Goal: Task Accomplishment & Management: Manage account settings

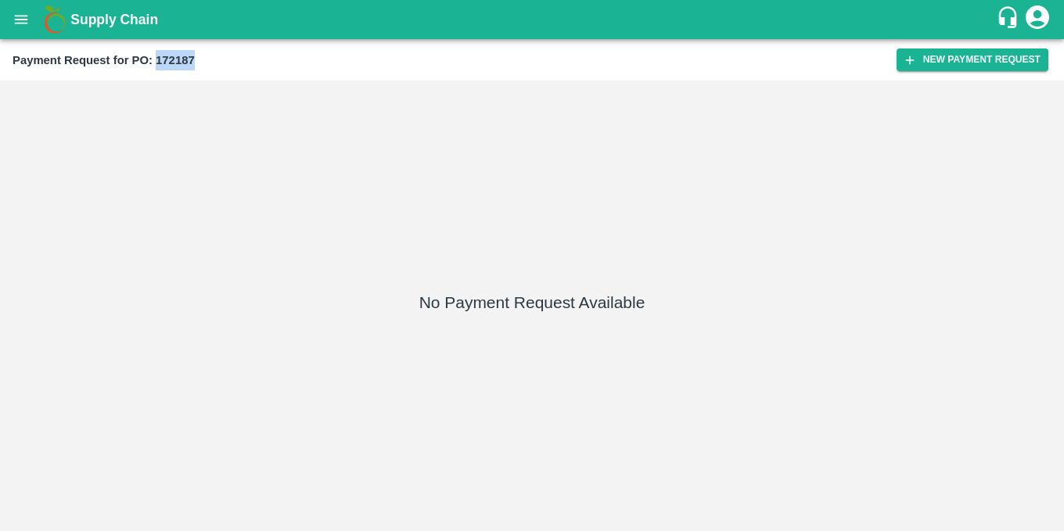
click at [185, 56] on b "Payment Request for PO: 172187" at bounding box center [104, 60] width 182 height 13
click at [30, 20] on icon "open drawer" at bounding box center [21, 19] width 17 height 17
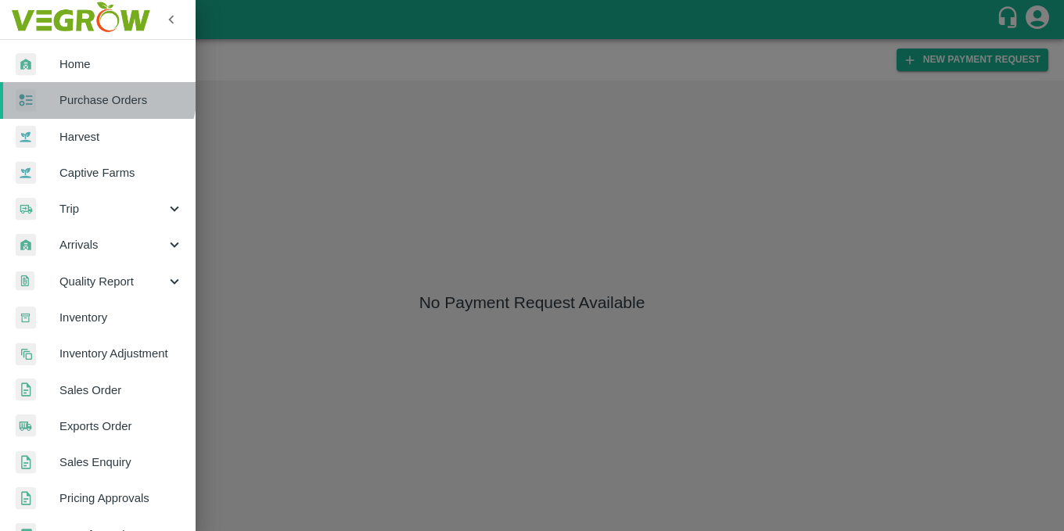
click at [98, 92] on span "Purchase Orders" at bounding box center [121, 100] width 124 height 17
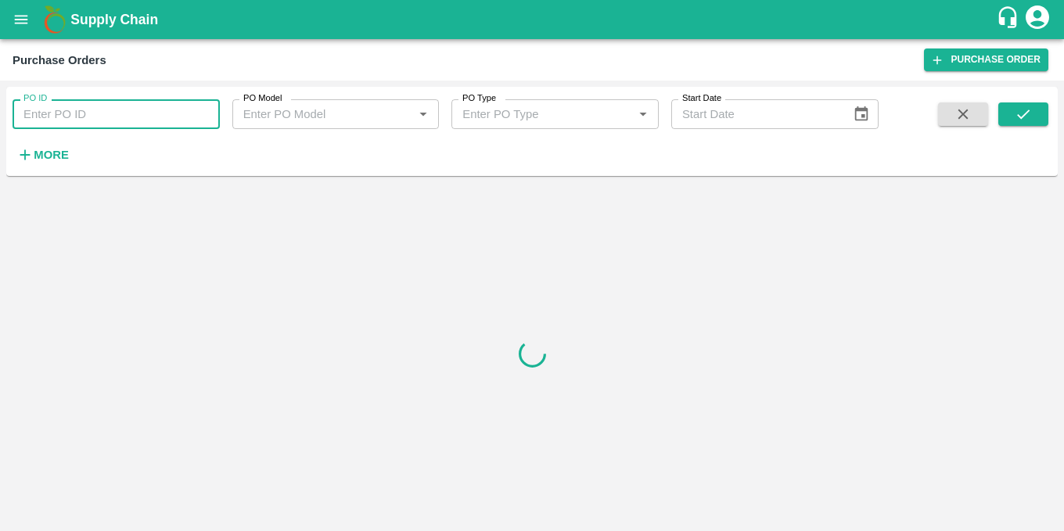
click at [99, 113] on input "PO ID" at bounding box center [116, 114] width 207 height 30
paste input "172187"
click at [1035, 118] on button "submit" at bounding box center [1023, 113] width 50 height 23
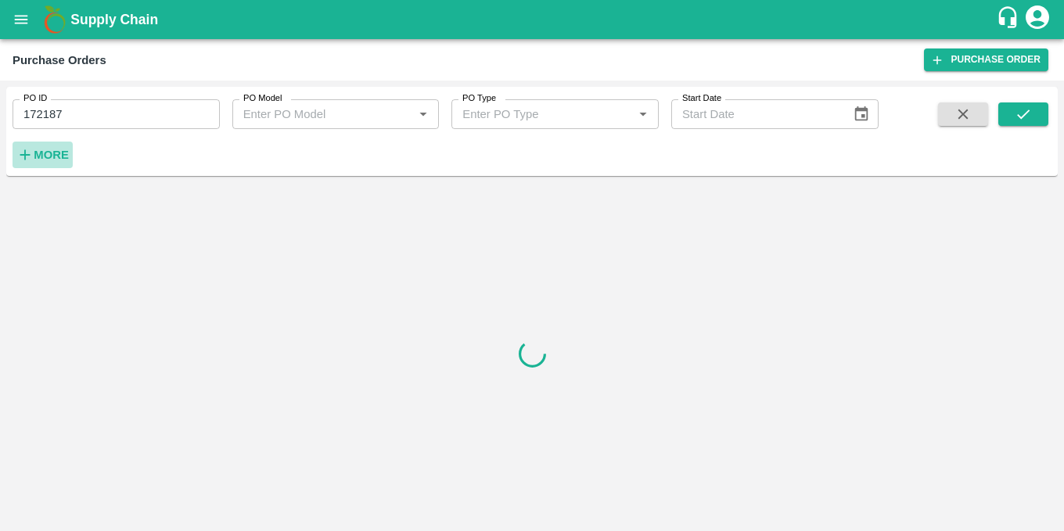
click at [57, 153] on strong "More" at bounding box center [51, 155] width 35 height 13
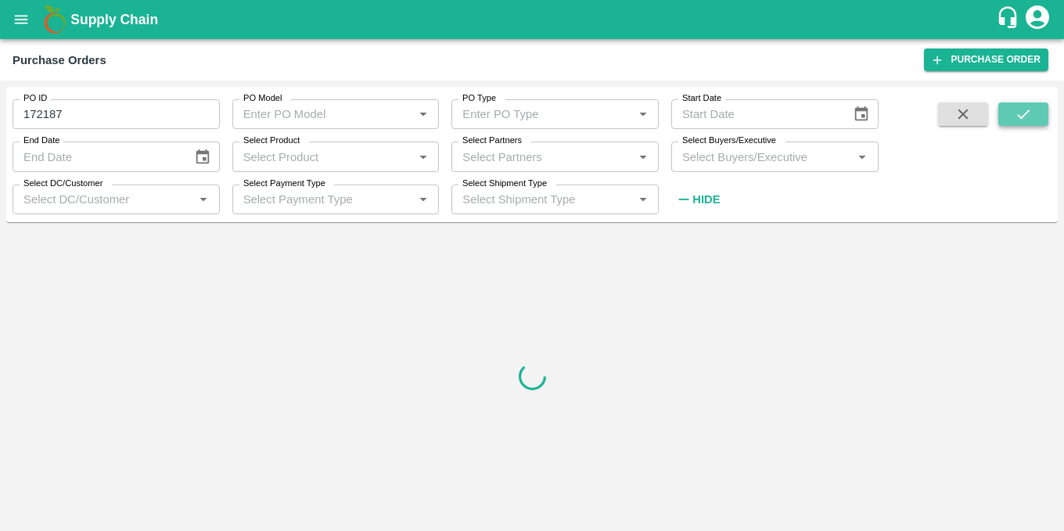
click at [1015, 117] on icon "submit" at bounding box center [1023, 114] width 17 height 17
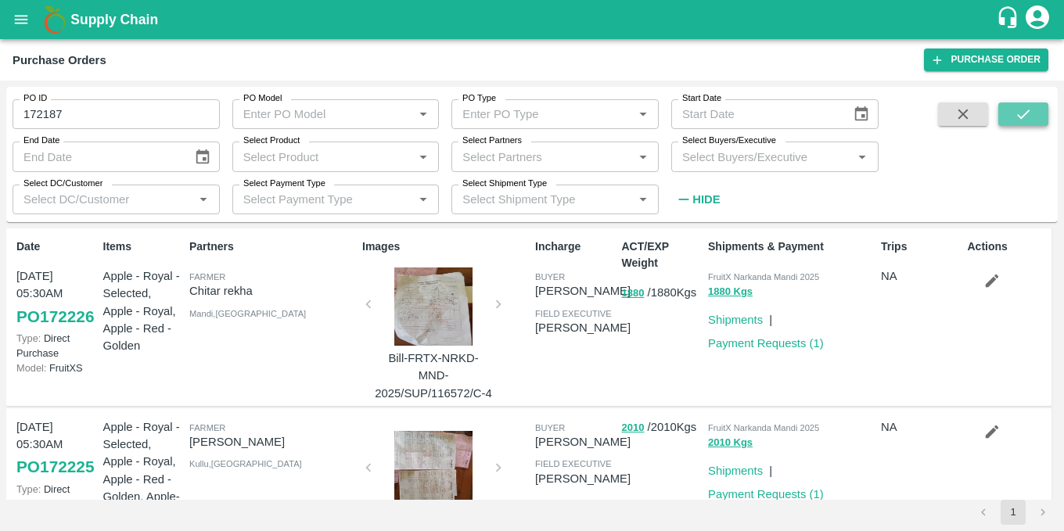
click at [1033, 114] on button "submit" at bounding box center [1023, 113] width 50 height 23
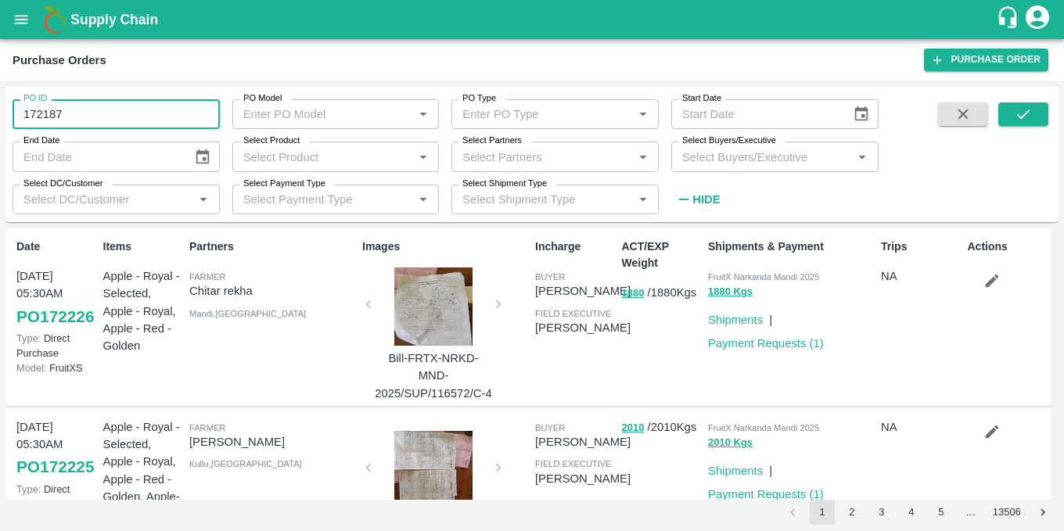
click at [27, 110] on input "172187" at bounding box center [116, 114] width 207 height 30
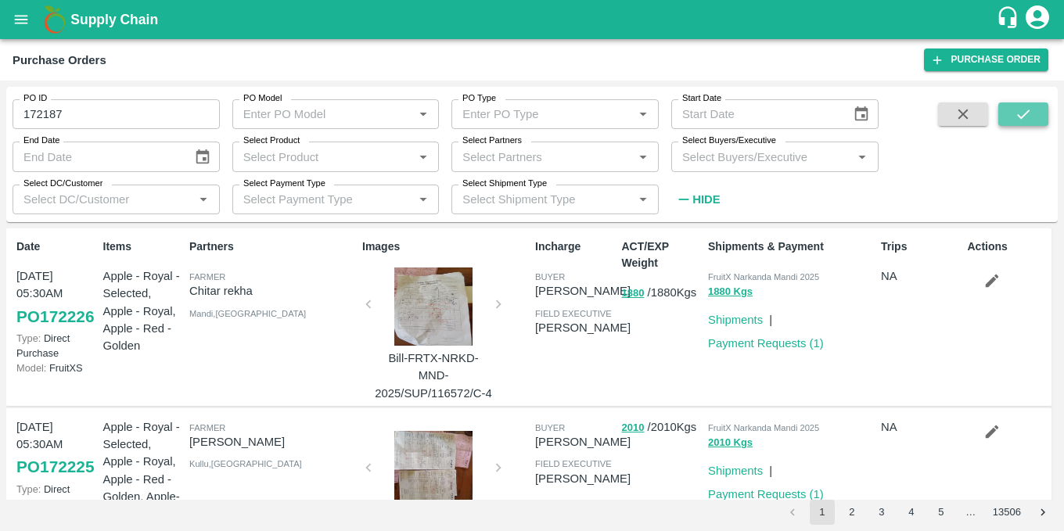
click at [1015, 107] on icon "submit" at bounding box center [1023, 114] width 17 height 17
click at [1020, 115] on icon "submit" at bounding box center [1023, 114] width 17 height 17
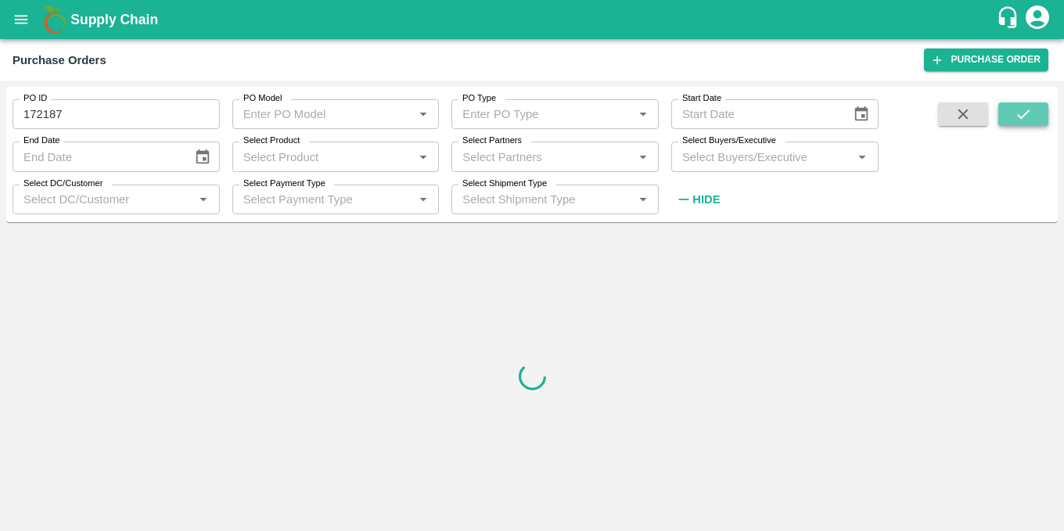
click at [1033, 110] on button "submit" at bounding box center [1023, 113] width 50 height 23
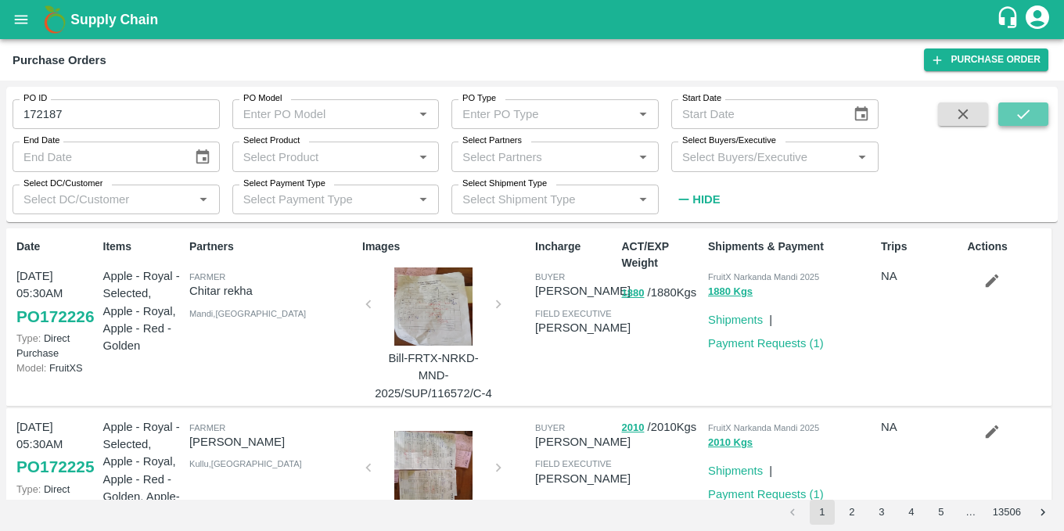
click at [1018, 120] on icon "submit" at bounding box center [1023, 114] width 17 height 17
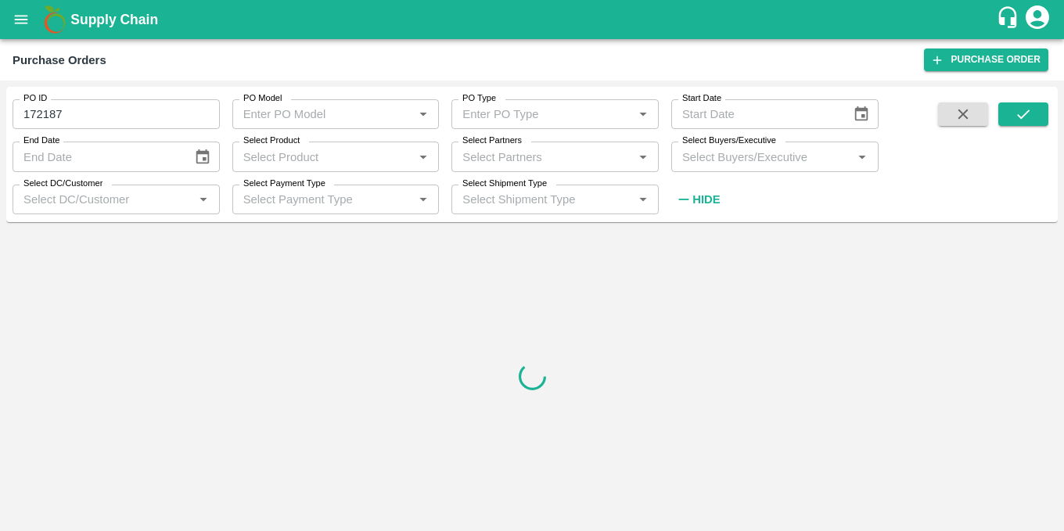
click at [27, 116] on input "172187" at bounding box center [116, 114] width 207 height 30
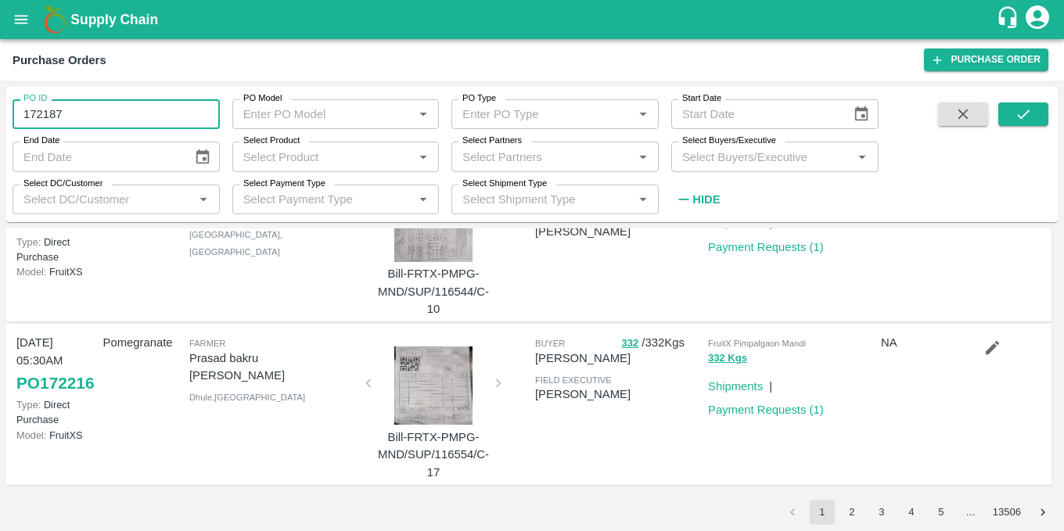
scroll to position [1353, 0]
click at [1025, 119] on icon "submit" at bounding box center [1023, 114] width 17 height 17
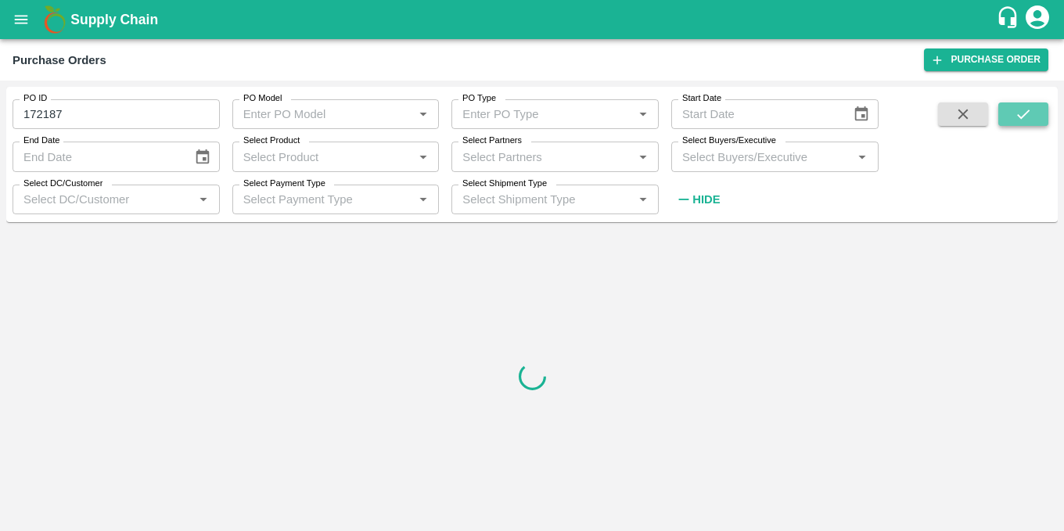
click at [1025, 119] on icon "submit" at bounding box center [1023, 114] width 17 height 17
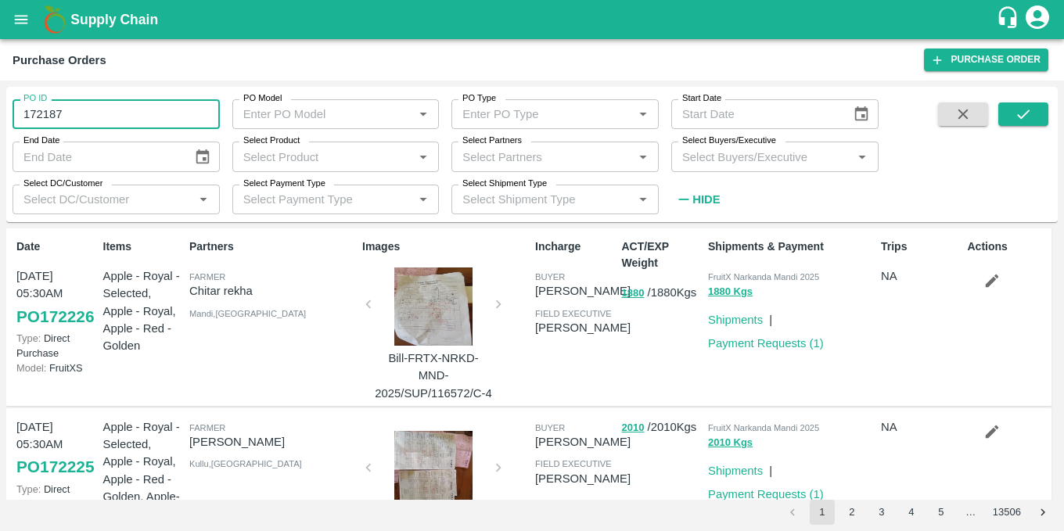
click at [139, 117] on input "172187" at bounding box center [116, 114] width 207 height 30
type input "1"
click at [341, 158] on input "Select Product" at bounding box center [323, 156] width 172 height 20
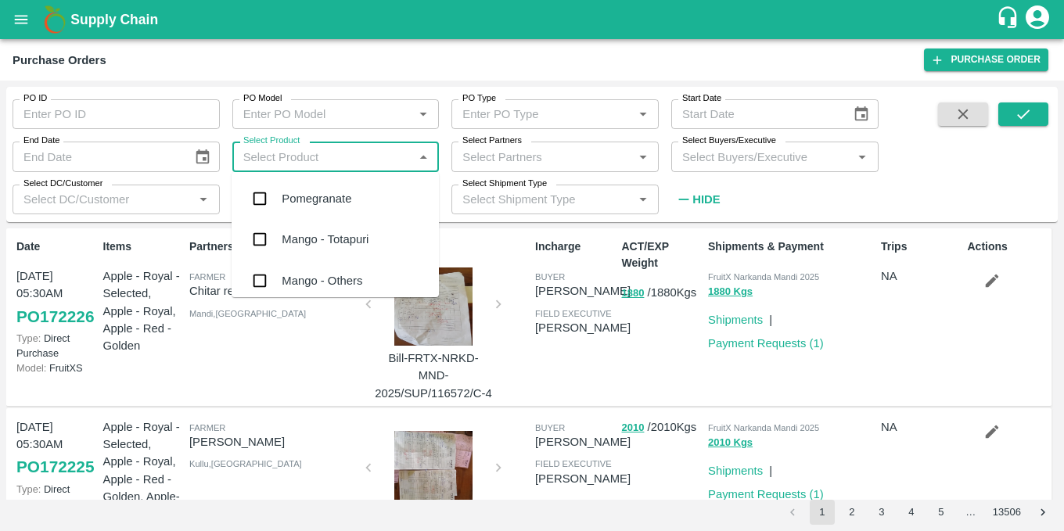
paste input "9923949470"
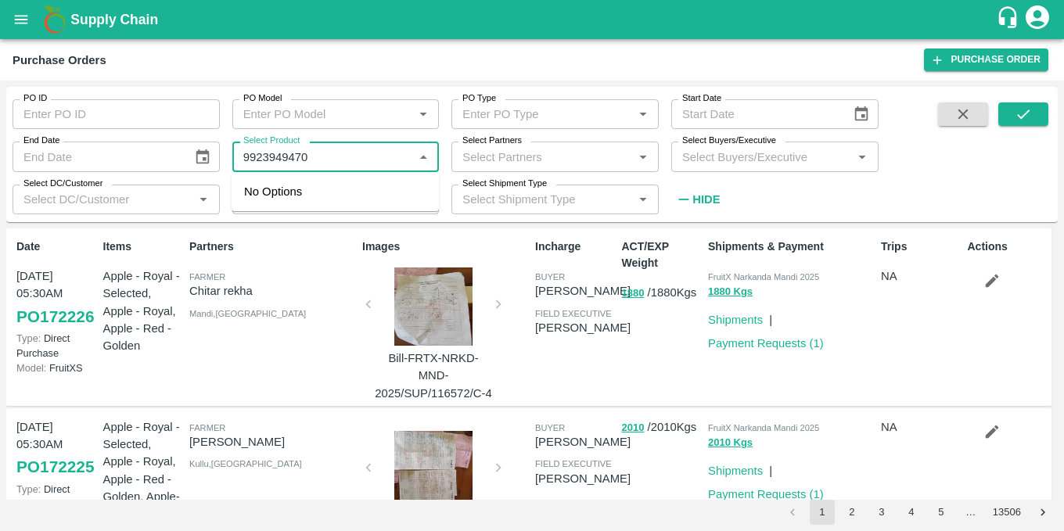
click at [543, 168] on div "Select Partners   *" at bounding box center [554, 157] width 207 height 30
type input "9923949470"
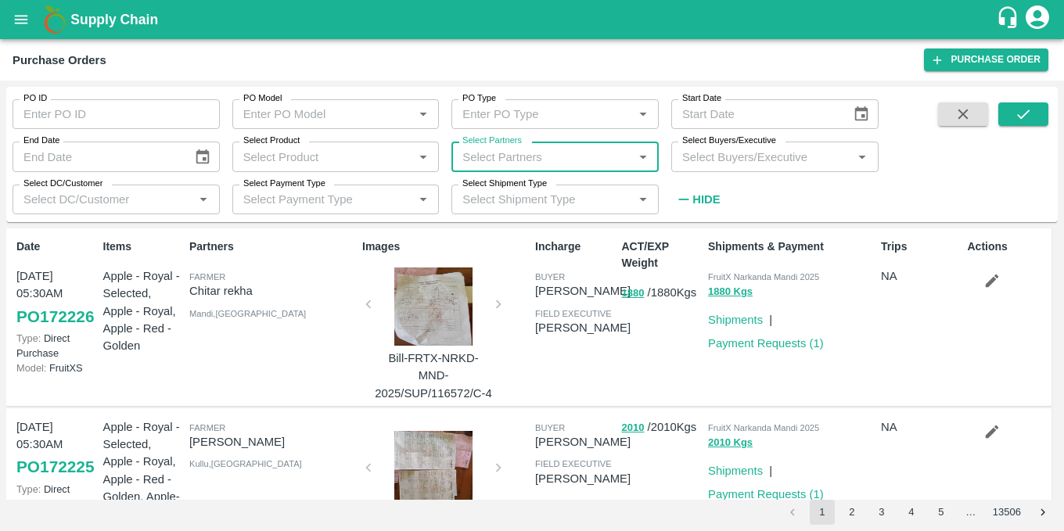
click at [542, 162] on input "Select Partners" at bounding box center [542, 156] width 172 height 20
paste input "9923949470"
type input "9923949470"
click at [505, 197] on div "Roshan Bharat Wagh-Janori, Nashik-9923949470" at bounding box center [554, 200] width 207 height 45
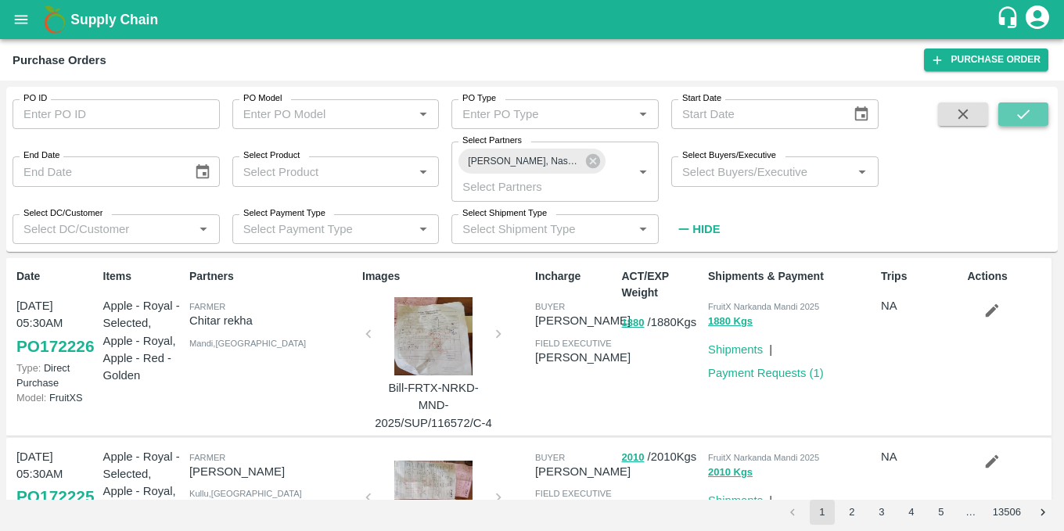
click at [1032, 111] on icon "submit" at bounding box center [1023, 114] width 17 height 17
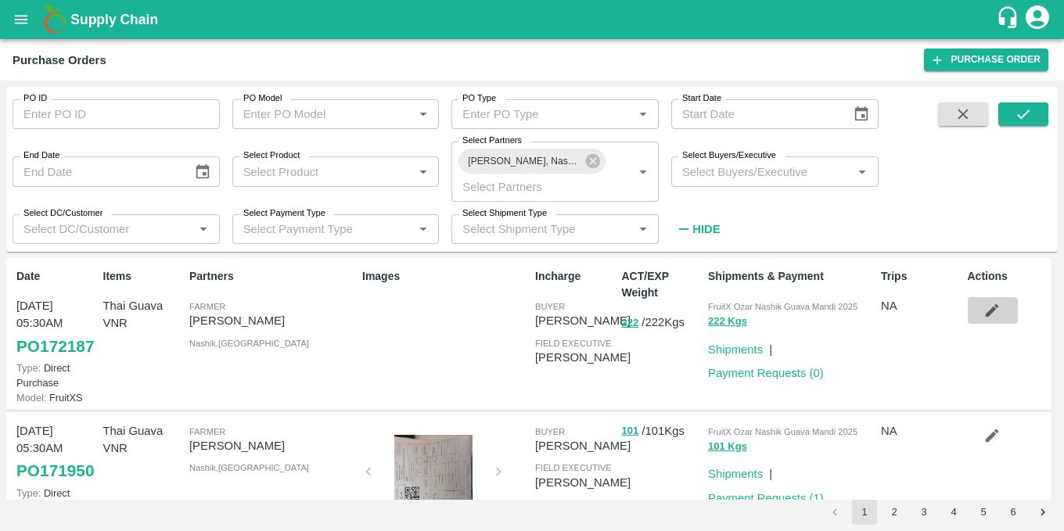
click at [989, 311] on icon "button" at bounding box center [992, 310] width 13 height 13
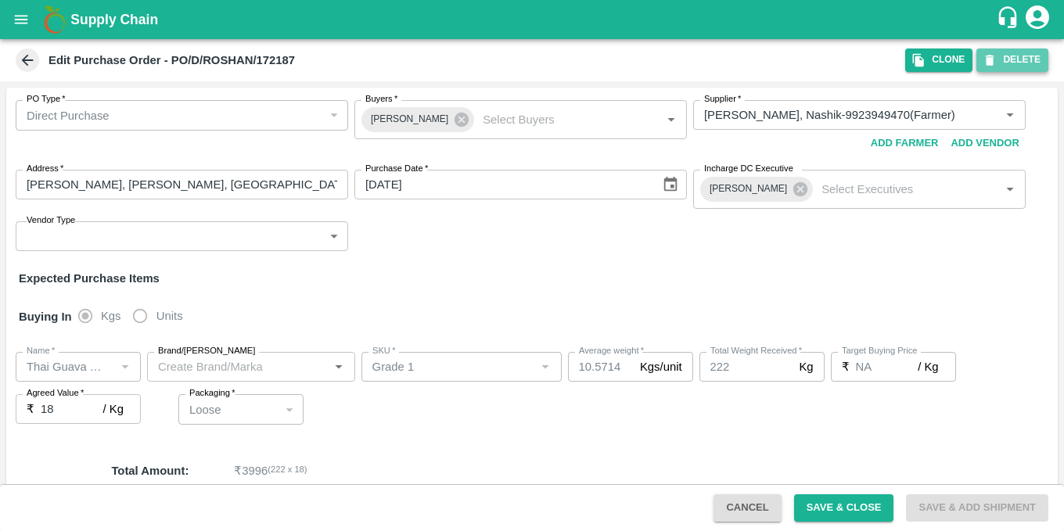
click at [1018, 66] on button "DELETE" at bounding box center [1012, 60] width 72 height 23
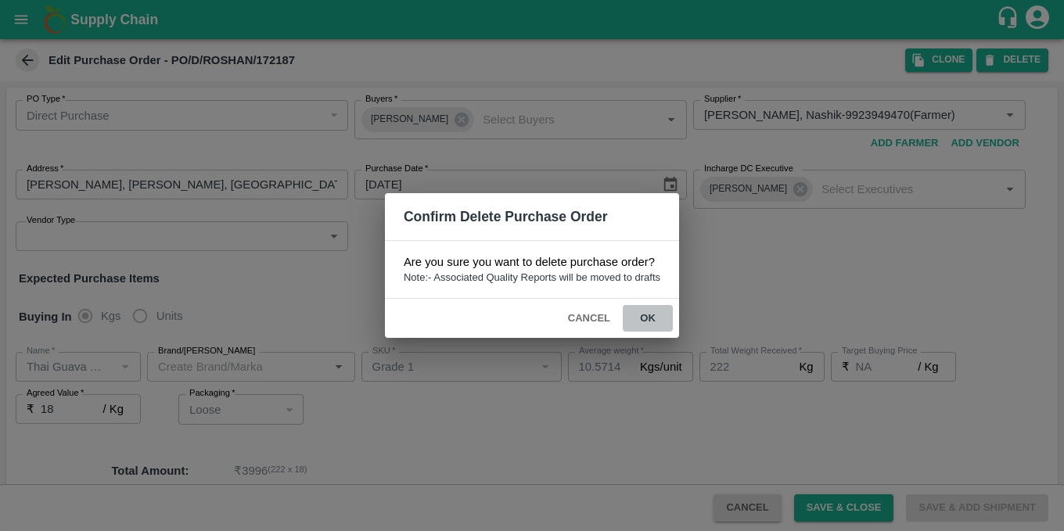
click at [648, 311] on button "ok" at bounding box center [648, 318] width 50 height 27
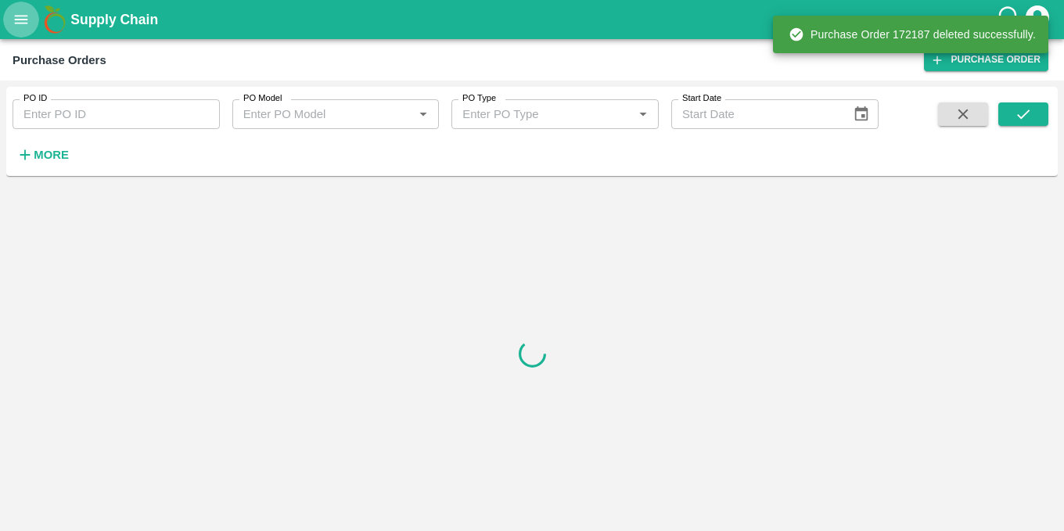
click at [26, 18] on icon "open drawer" at bounding box center [21, 19] width 17 height 17
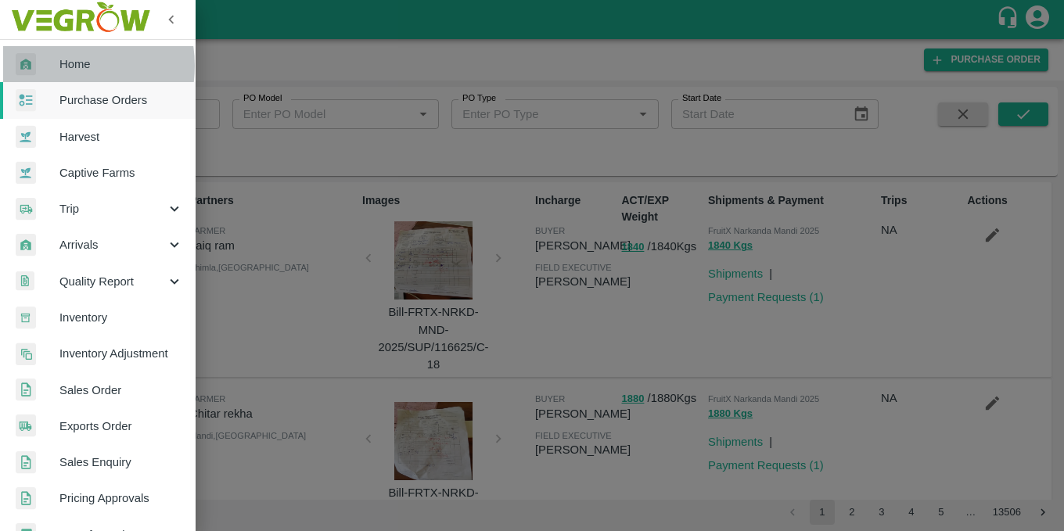
click at [58, 66] on div at bounding box center [38, 64] width 44 height 23
